Goal: Find specific page/section: Find specific page/section

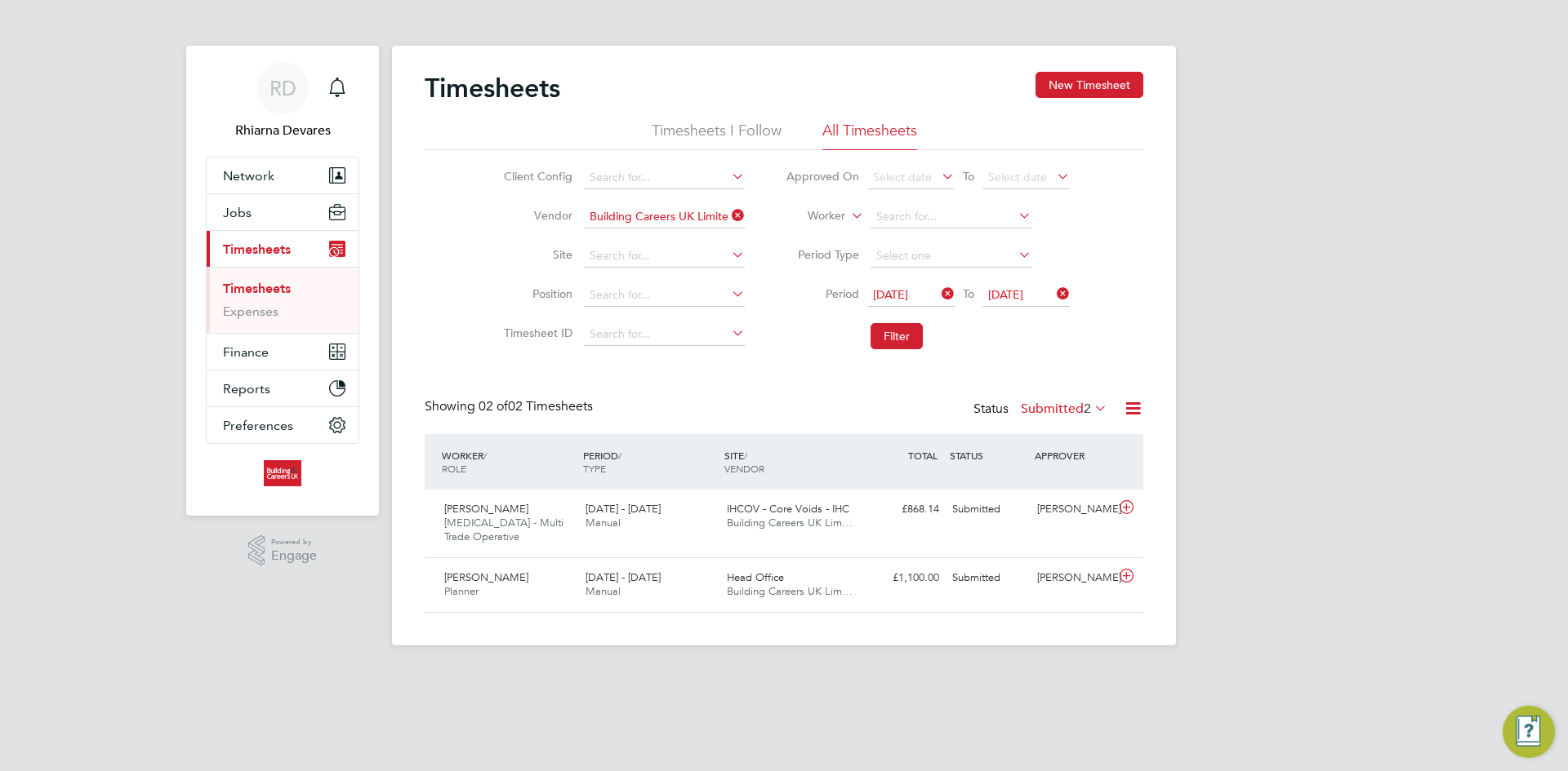
scroll to position [42, 142]
click at [234, 394] on span "Reports" at bounding box center [247, 388] width 48 height 16
click at [269, 320] on span "Reports" at bounding box center [247, 323] width 48 height 16
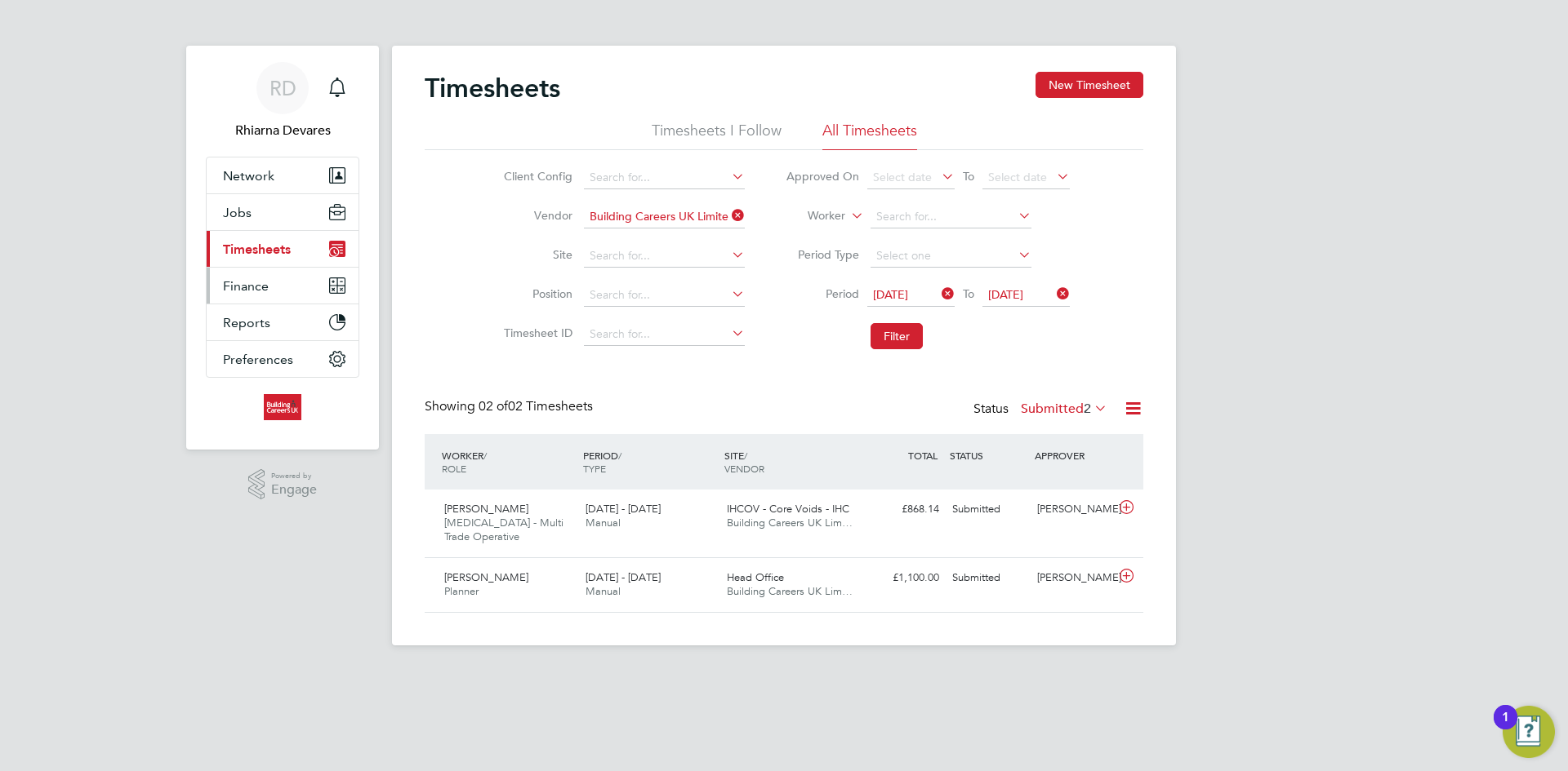
click at [268, 297] on button "Finance" at bounding box center [282, 286] width 152 height 36
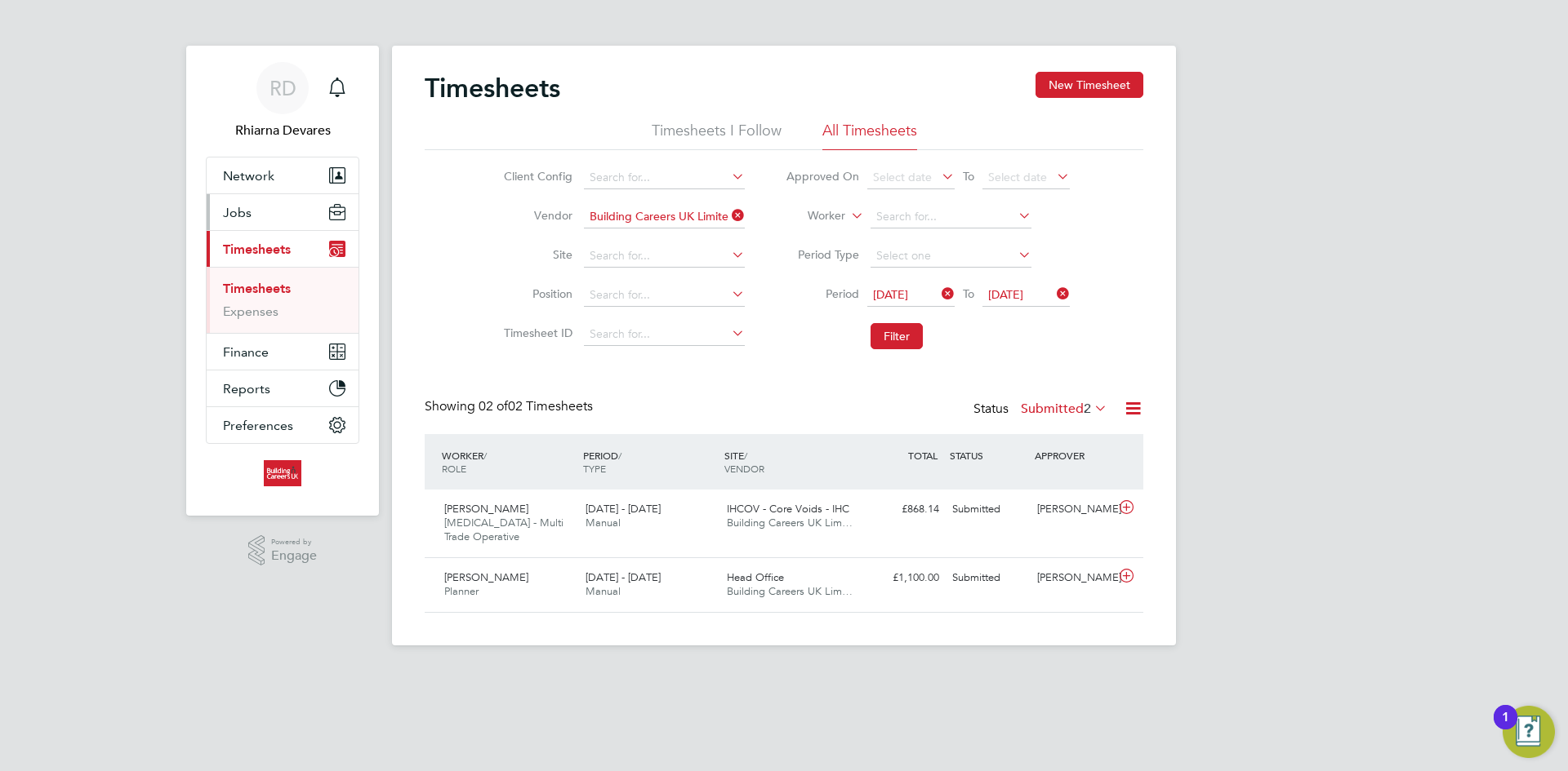
click at [231, 205] on span "Jobs" at bounding box center [237, 212] width 29 height 16
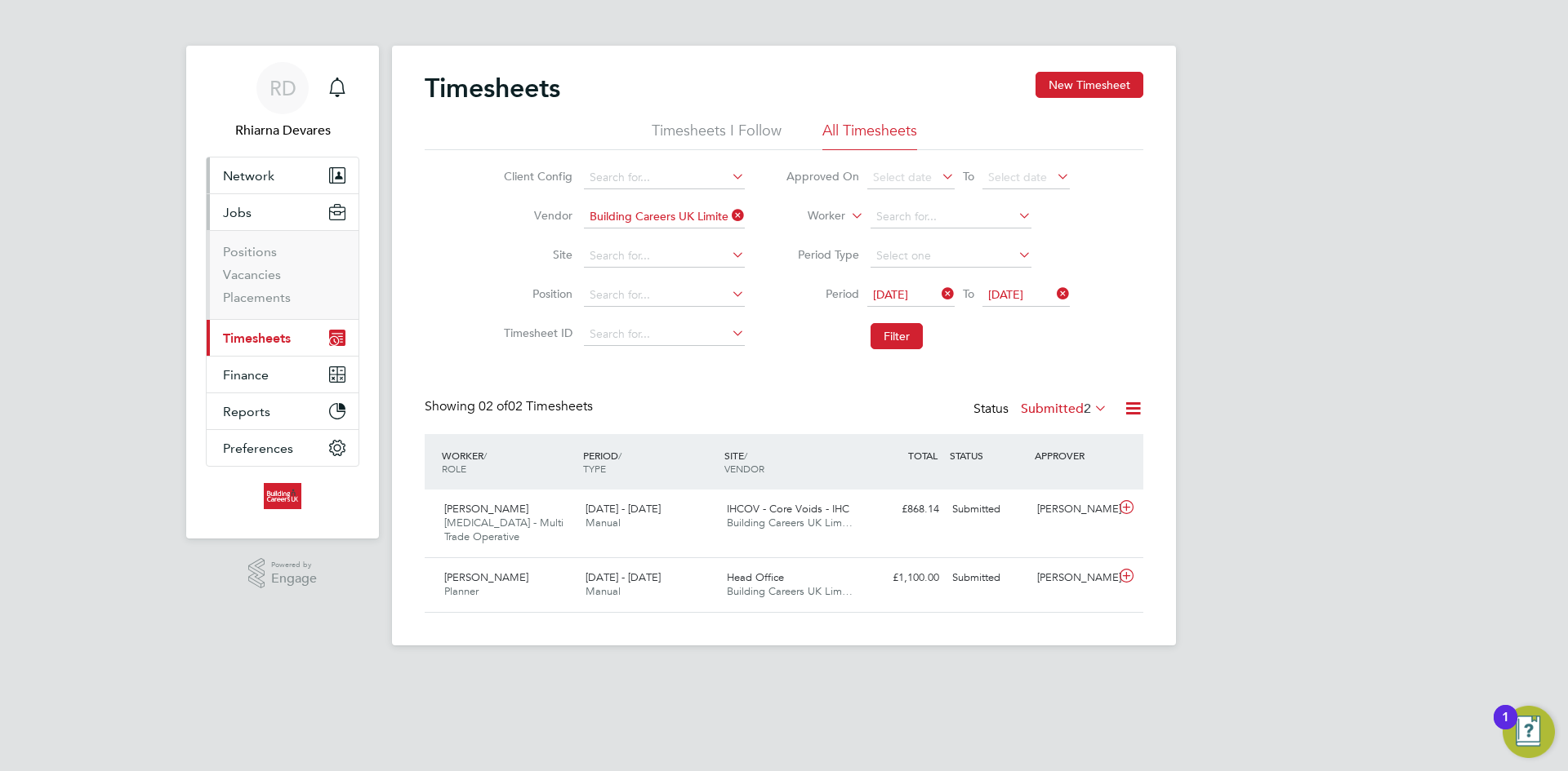
click at [257, 170] on span "Network" at bounding box center [248, 175] width 52 height 16
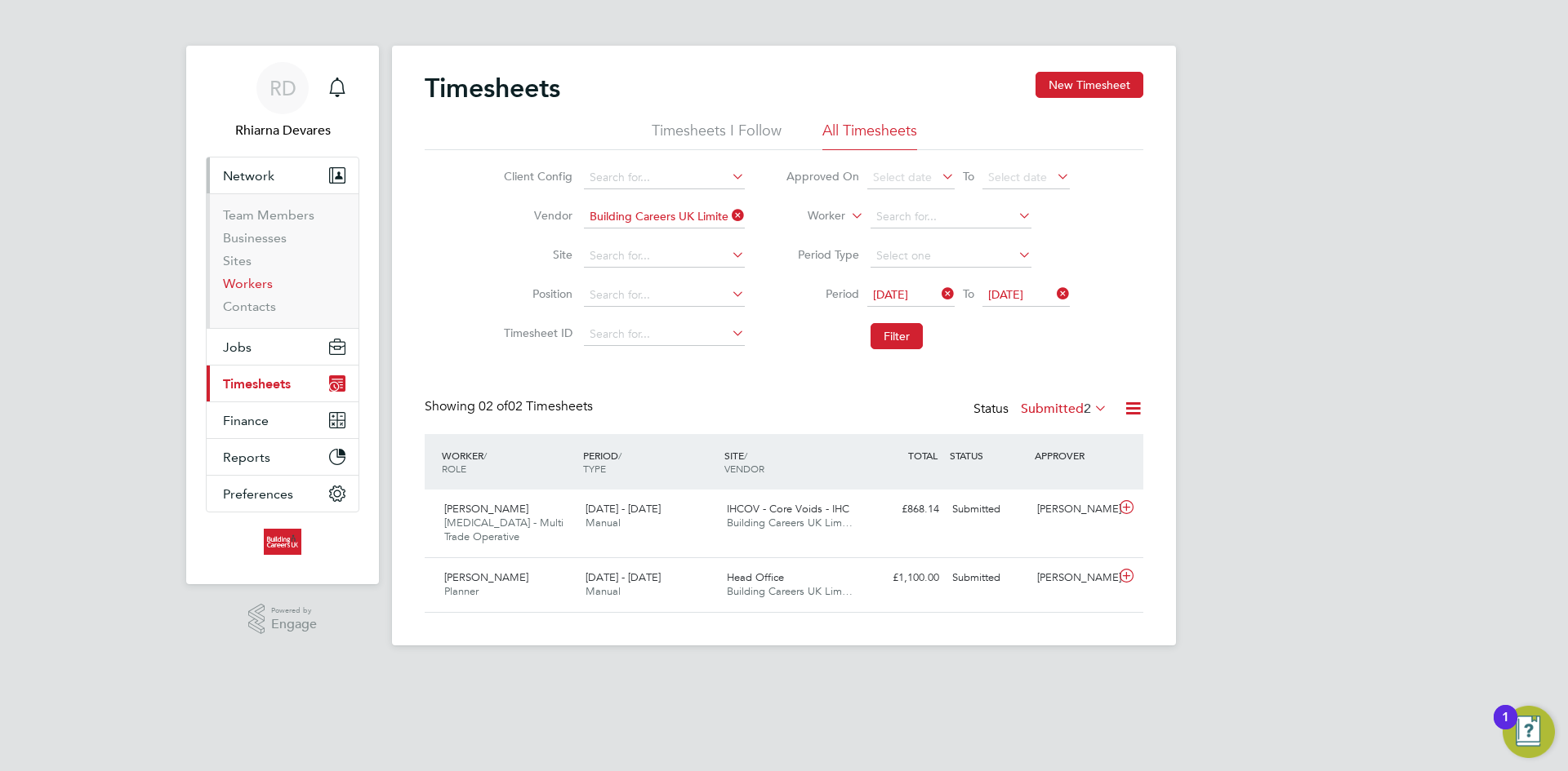
click at [250, 287] on link "Workers" at bounding box center [248, 283] width 50 height 16
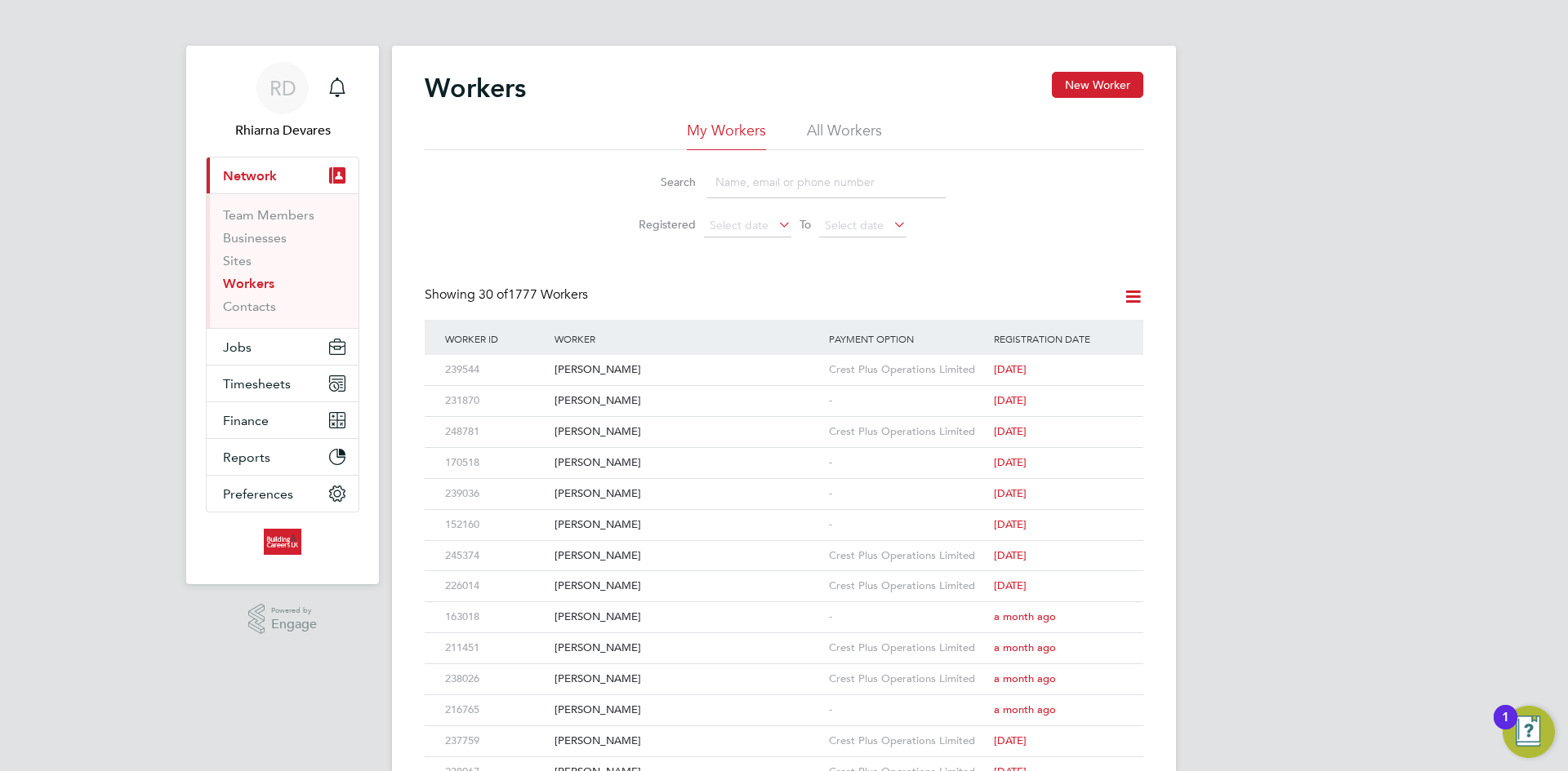
click at [756, 177] on input at bounding box center [826, 182] width 239 height 32
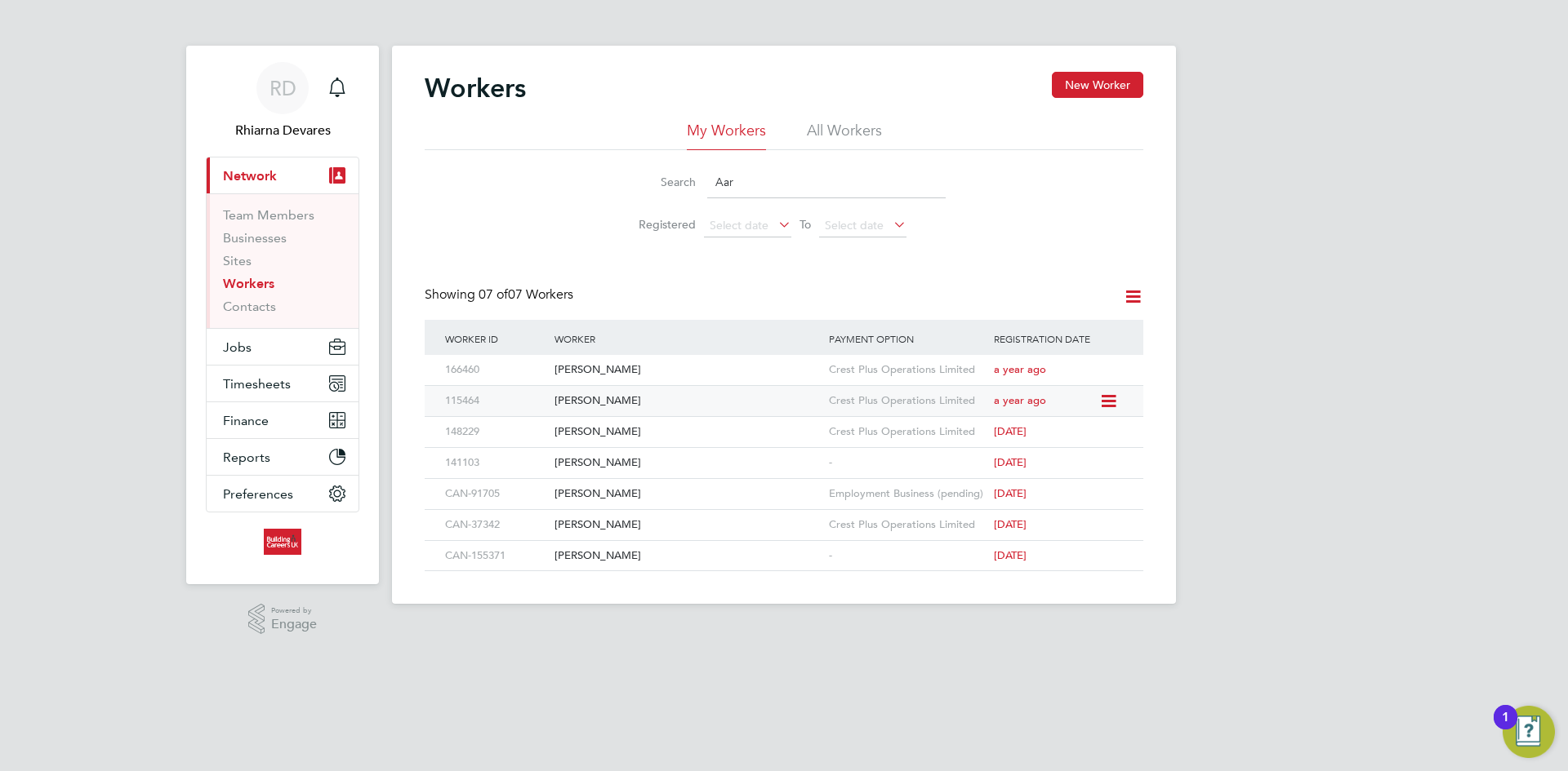
type input "Aar"
click at [649, 400] on div "[PERSON_NAME]" at bounding box center [687, 401] width 275 height 30
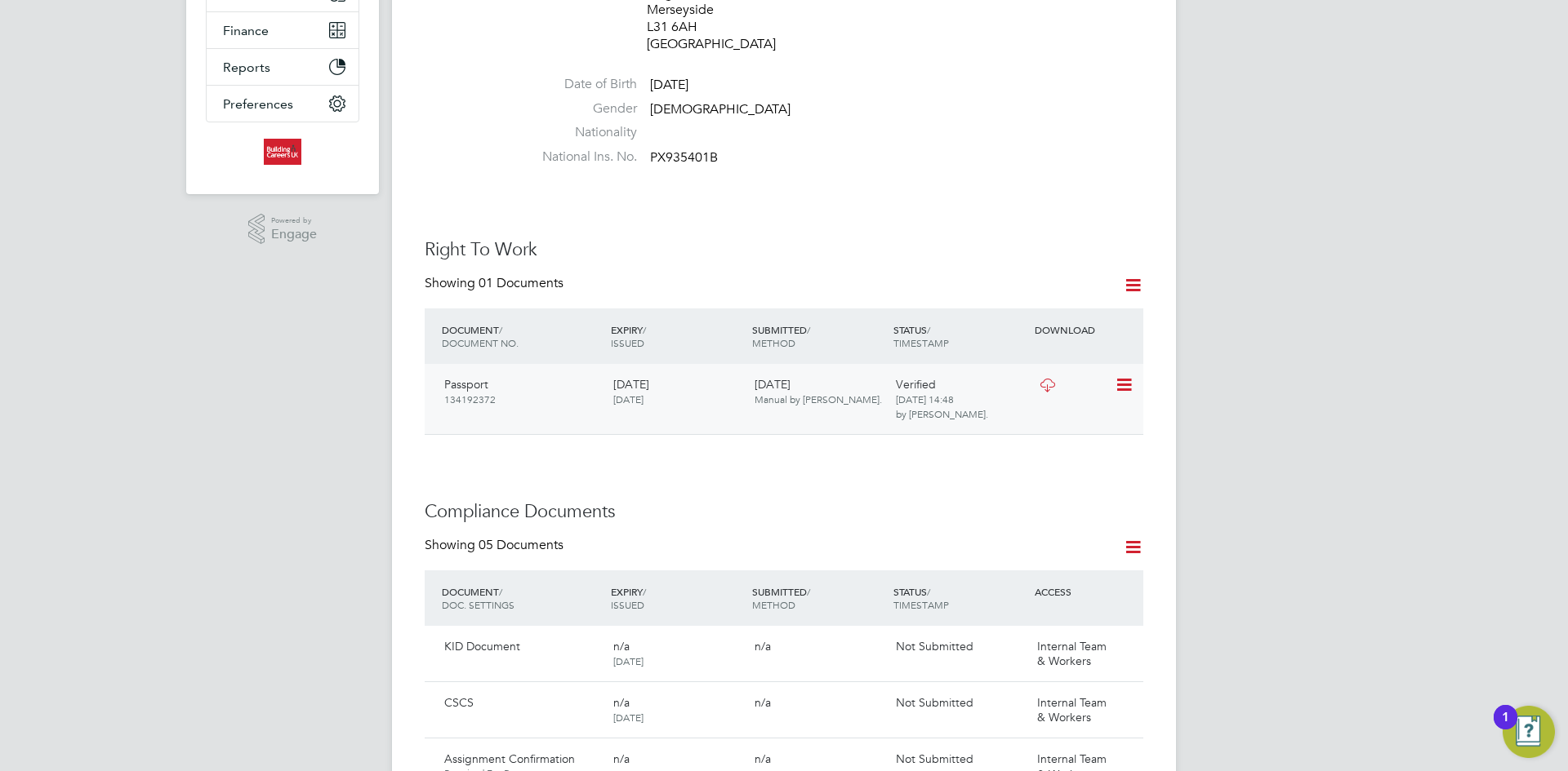
scroll to position [408, 0]
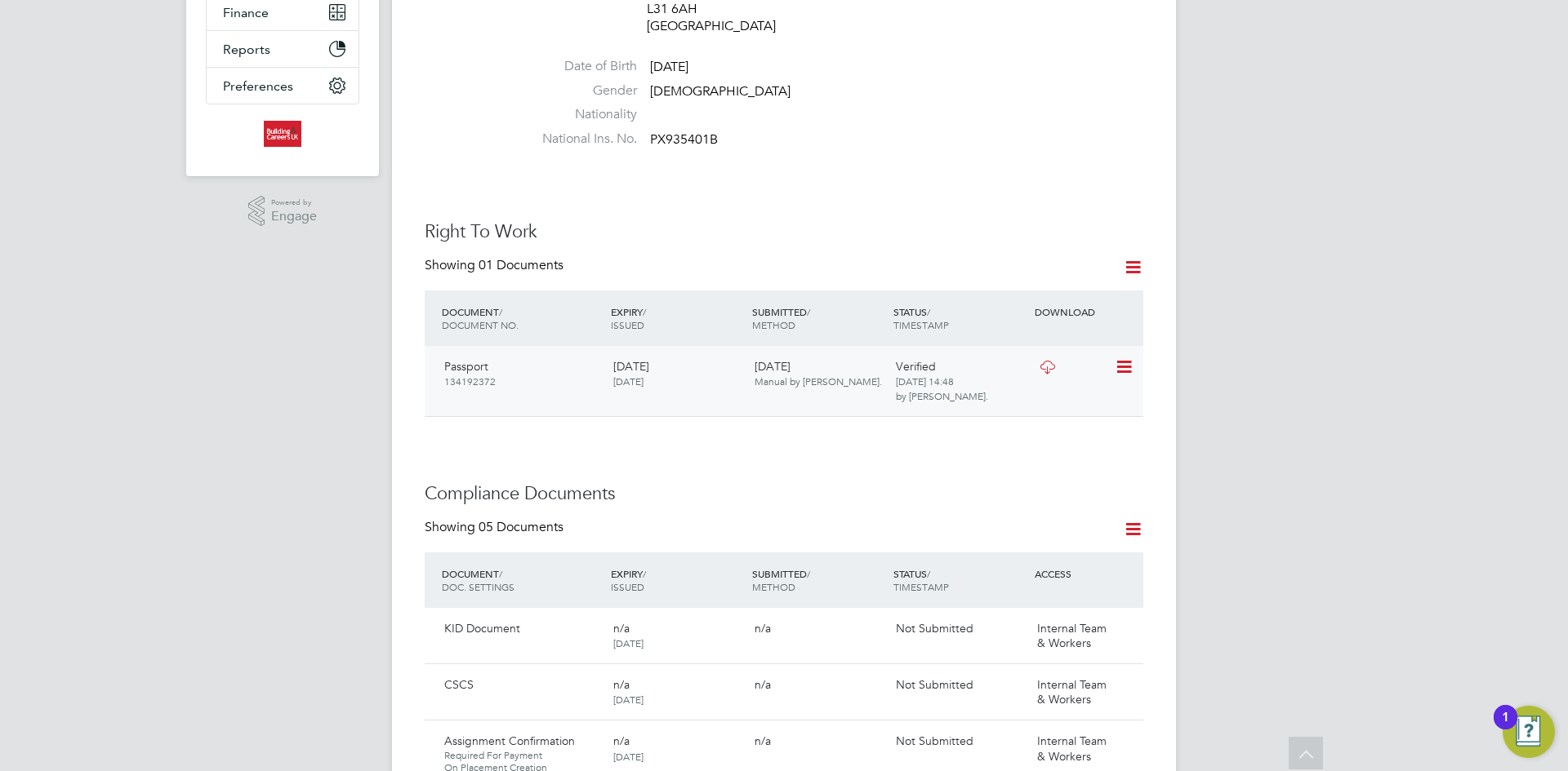
click at [1045, 361] on icon at bounding box center [1047, 367] width 20 height 13
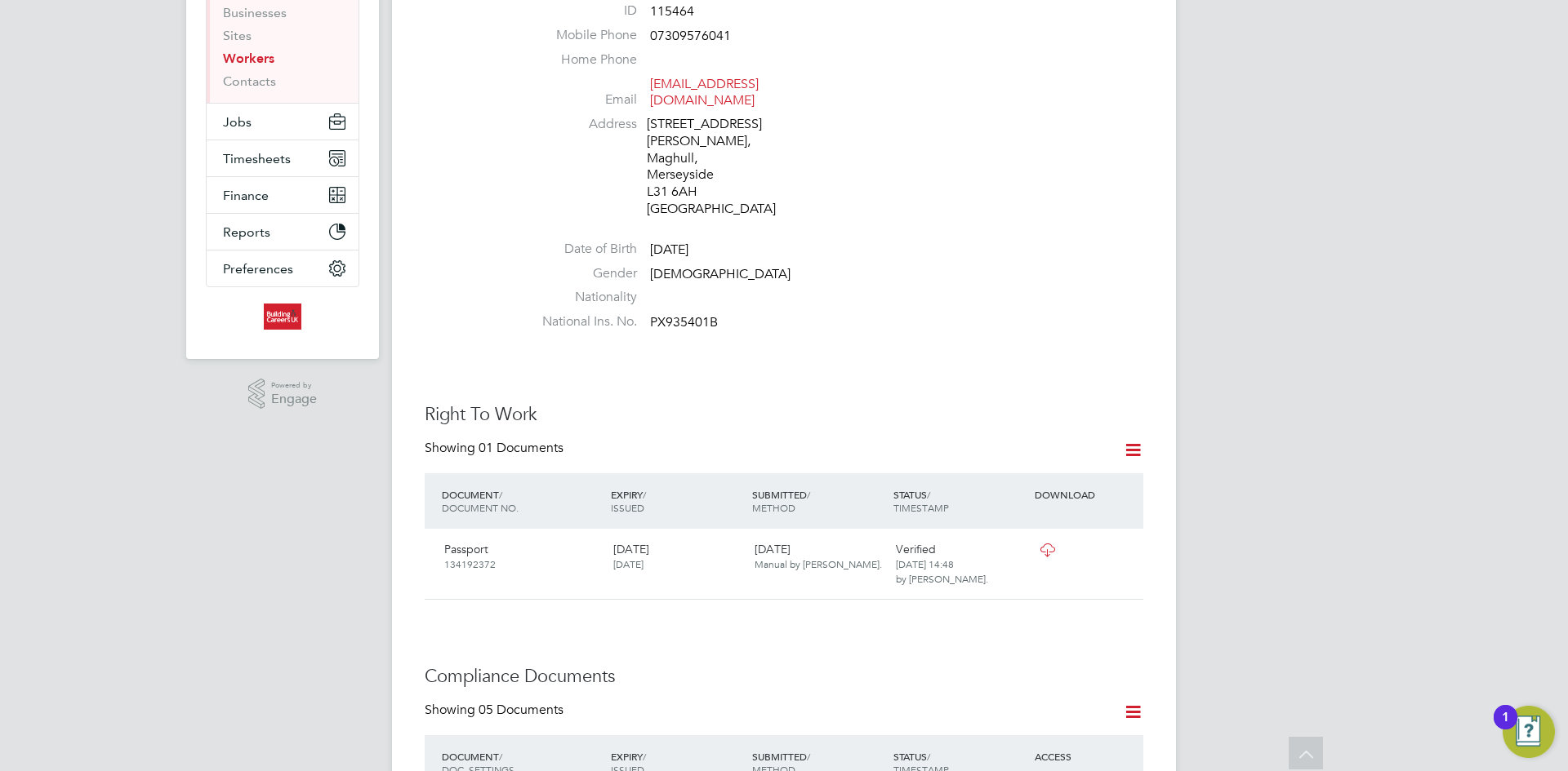
scroll to position [0, 0]
